Goal: Task Accomplishment & Management: Manage account settings

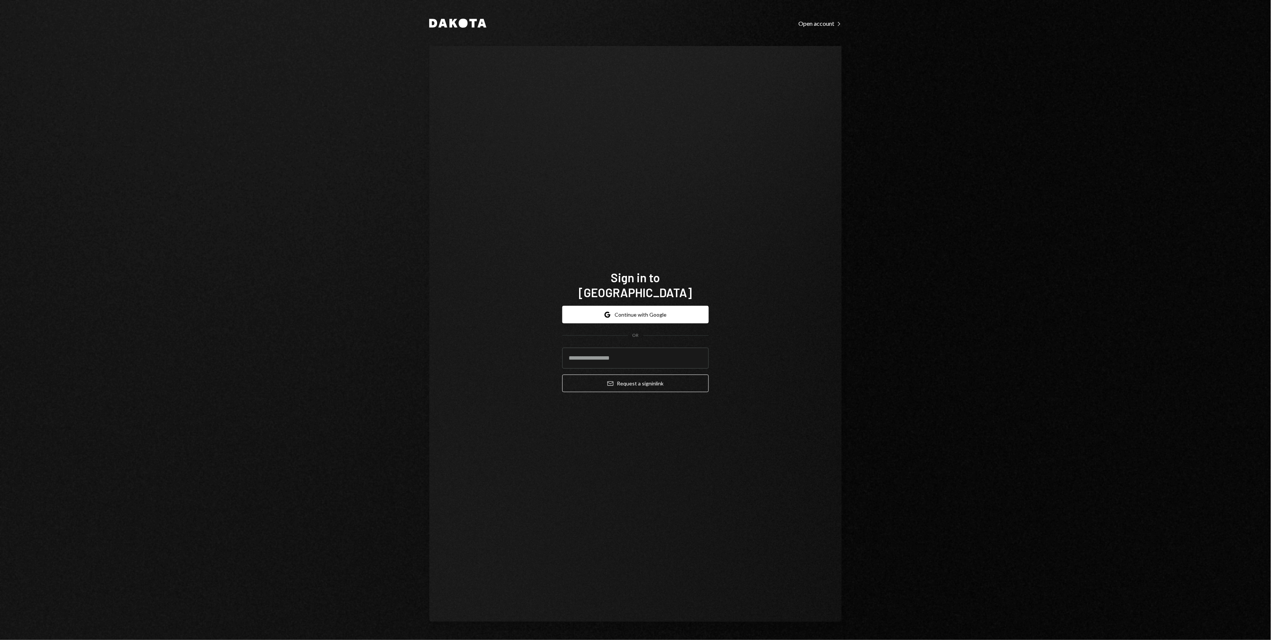
type input "**********"
click at [625, 380] on button "Email Request a sign in link" at bounding box center [635, 383] width 147 height 18
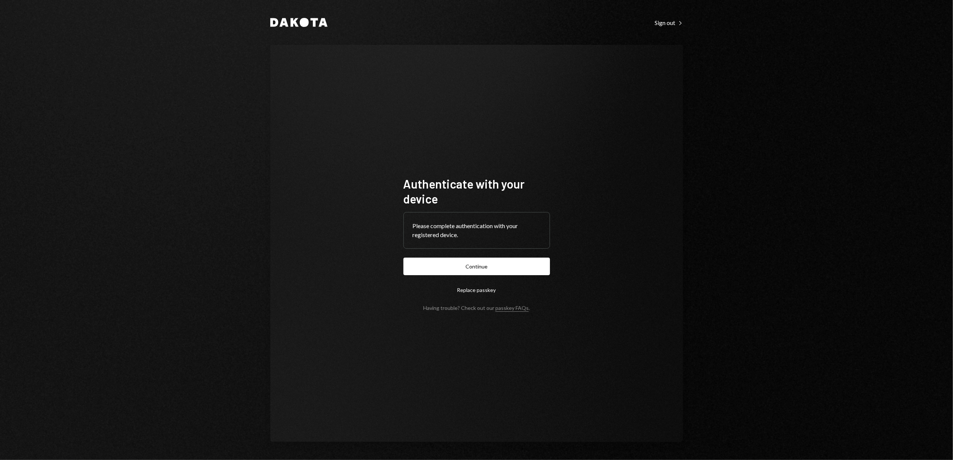
drag, startPoint x: 519, startPoint y: 265, endPoint x: 668, endPoint y: 251, distance: 149.0
click at [520, 265] on button "Continue" at bounding box center [476, 267] width 147 height 18
